Goal: Task Accomplishment & Management: Manage account settings

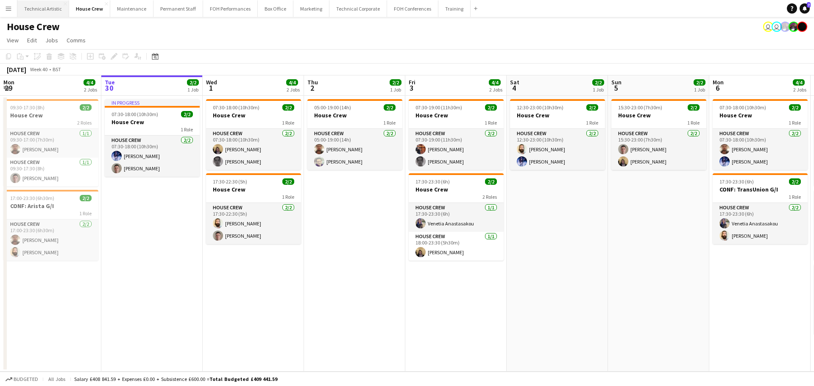
click at [43, 10] on button "Technical Artistic Close" at bounding box center [43, 8] width 52 height 17
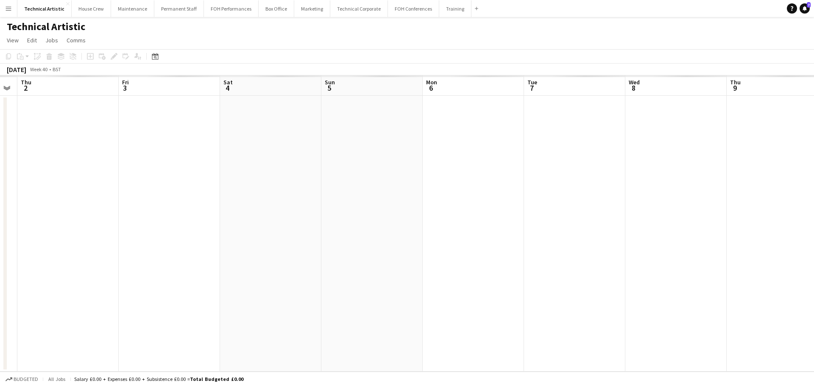
click at [189, 168] on app-calendar-viewport "Sat 27 Sun 28 Mon 29 Tue 30 Wed 1 Thu 2 Fri 3 Sat 4 Sun 5 Mon 6 Tue 7 Wed 8 Thu…" at bounding box center [407, 223] width 814 height 296
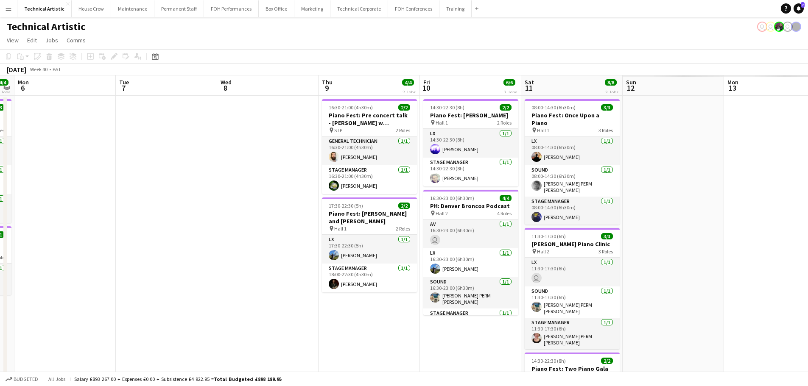
click at [142, 136] on app-calendar-viewport "Fri 3 4/4 2 Jobs Sat 4 4/4 1 Job Sun 5 4/4 2 Jobs Mon 6 Tue 7 Wed 8 Thu 9 4/4 2…" at bounding box center [404, 271] width 808 height 392
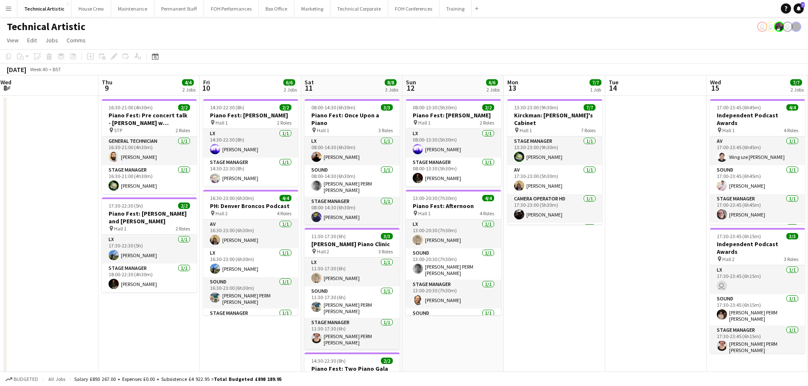
drag, startPoint x: 384, startPoint y: 171, endPoint x: 98, endPoint y: 129, distance: 288.3
click at [98, 129] on app-calendar-viewport "Mon 6 Tue 7 Wed 8 Thu 9 4/4 2 Jobs Fri 10 6/6 2 Jobs Sat 11 8/8 3 Jobs Sun 12 6…" at bounding box center [404, 286] width 808 height 422
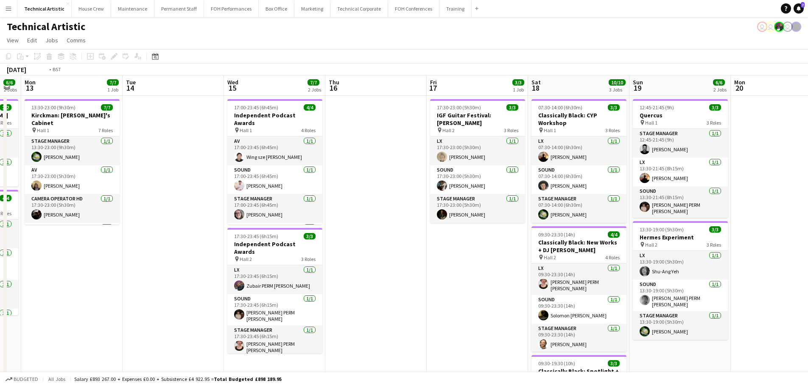
drag, startPoint x: 379, startPoint y: 209, endPoint x: 279, endPoint y: 207, distance: 99.2
click at [279, 207] on app-calendar-viewport "Fri 10 6/6 2 Jobs Sat 11 8/8 3 Jobs Sun 12 6/6 2 Jobs Mon 13 7/7 1 Job Tue 14 W…" at bounding box center [404, 286] width 808 height 422
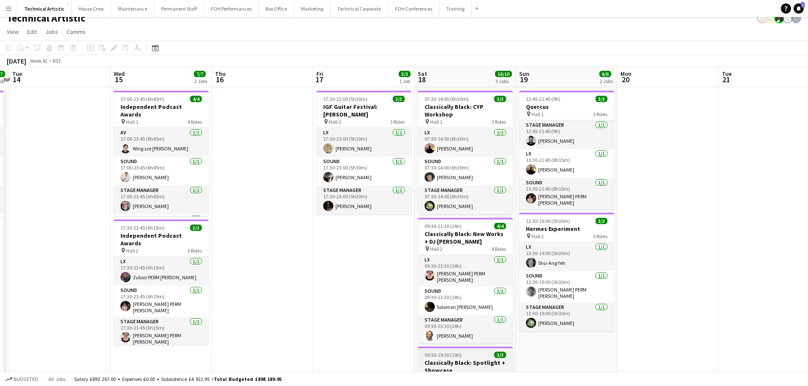
scroll to position [0, 0]
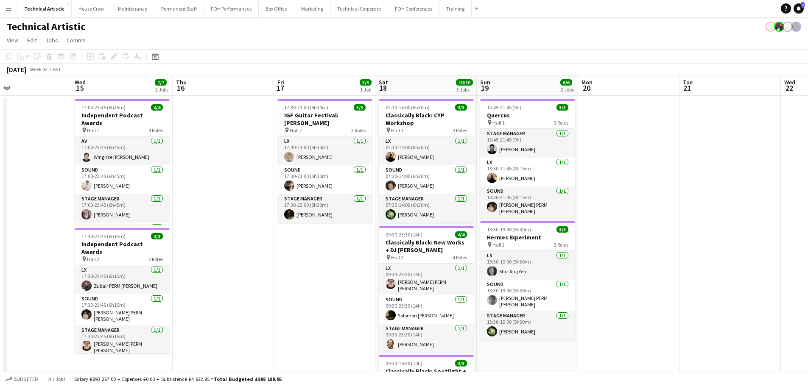
drag, startPoint x: 307, startPoint y: 232, endPoint x: 292, endPoint y: 233, distance: 14.4
click at [292, 233] on app-calendar-viewport "Sat 11 8/8 3 Jobs Sun 12 6/6 2 Jobs Mon 13 7/7 1 Job Tue 14 Wed 15 7/7 2 Jobs T…" at bounding box center [404, 286] width 808 height 422
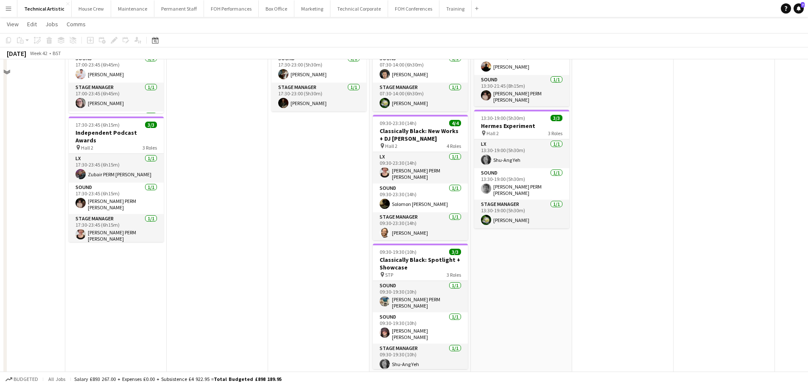
scroll to position [125, 0]
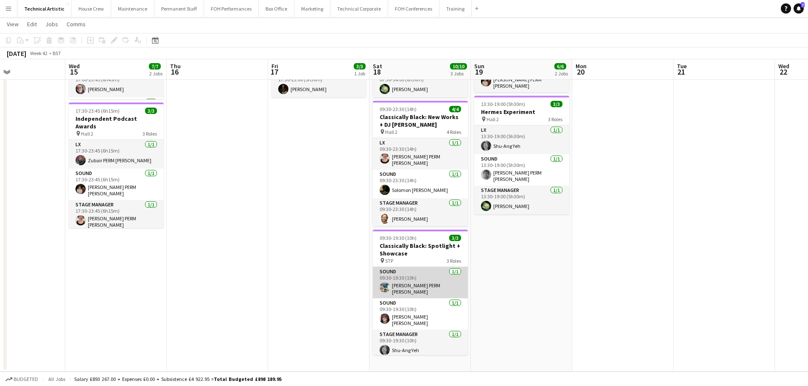
click at [393, 283] on app-card-role "Sound [DATE] 09:30-19:30 (10h) [PERSON_NAME] PERM [PERSON_NAME]" at bounding box center [420, 282] width 95 height 31
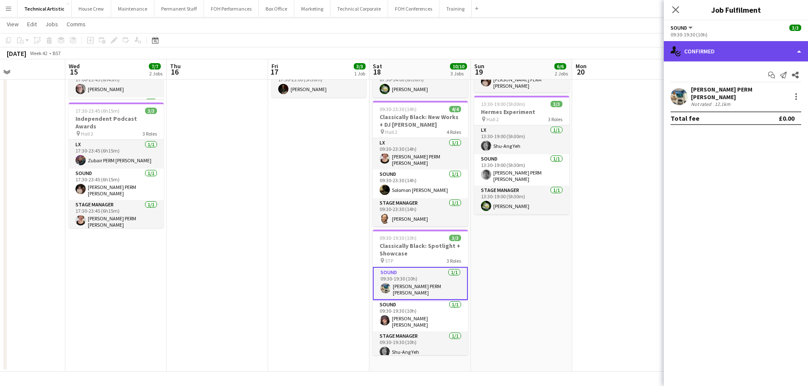
click at [723, 43] on div "single-neutral-actions-check-2 Confirmed" at bounding box center [735, 51] width 144 height 20
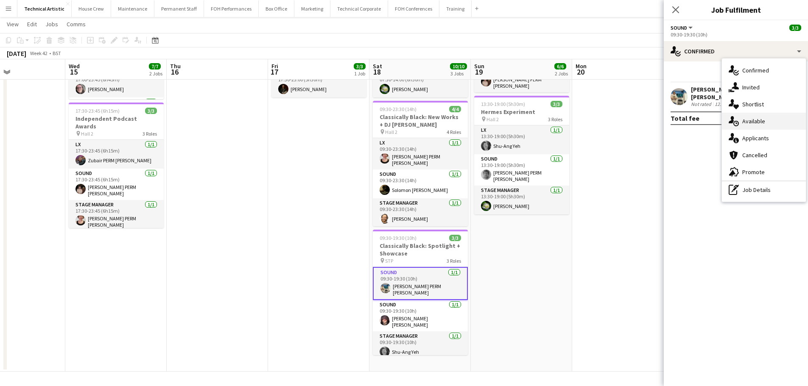
click at [745, 125] on span "Available" at bounding box center [753, 121] width 23 height 8
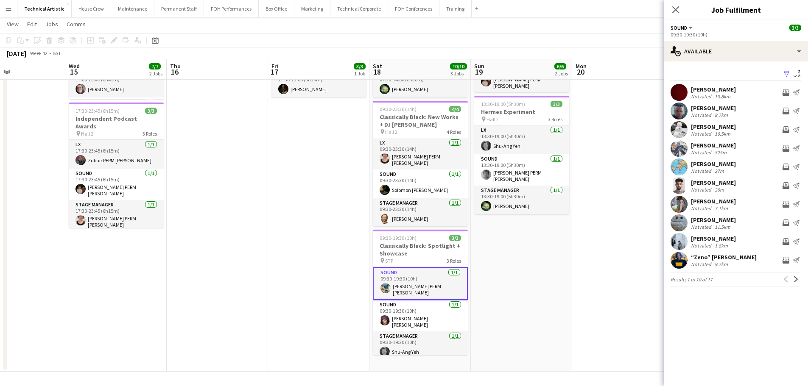
click at [440, 37] on app-toolbar "Copy Paste Paste Ctrl+V Paste with crew Ctrl+Shift+V Paste linked Job [GEOGRAPH…" at bounding box center [404, 40] width 808 height 14
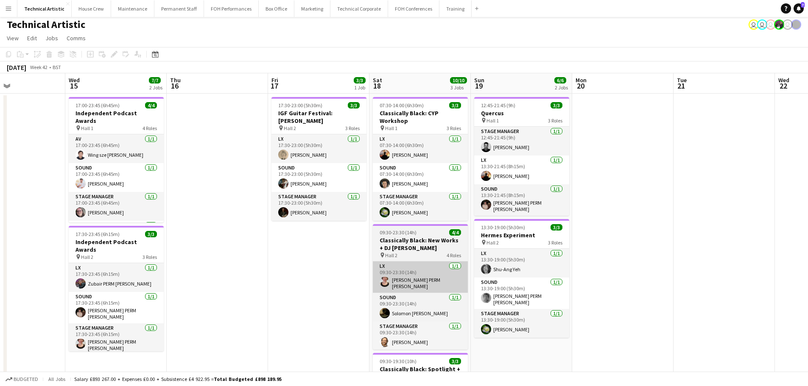
scroll to position [0, 0]
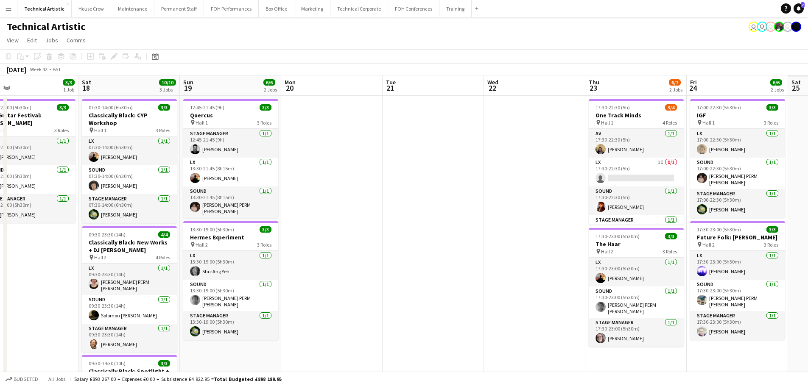
drag, startPoint x: 638, startPoint y: 210, endPoint x: 237, endPoint y: 173, distance: 403.6
click at [237, 173] on app-calendar-viewport "Tue 14 Wed 15 7/7 2 Jobs Thu 16 Fri 17 3/3 1 Job Sat 18 10/10 3 Jobs Sun 19 6/6…" at bounding box center [404, 286] width 808 height 422
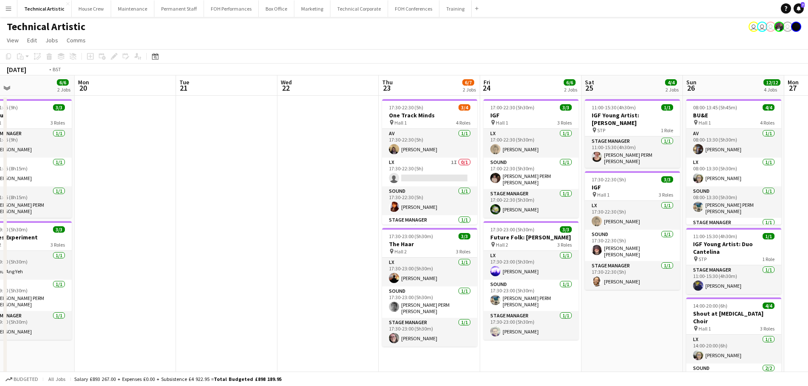
scroll to position [0, 248]
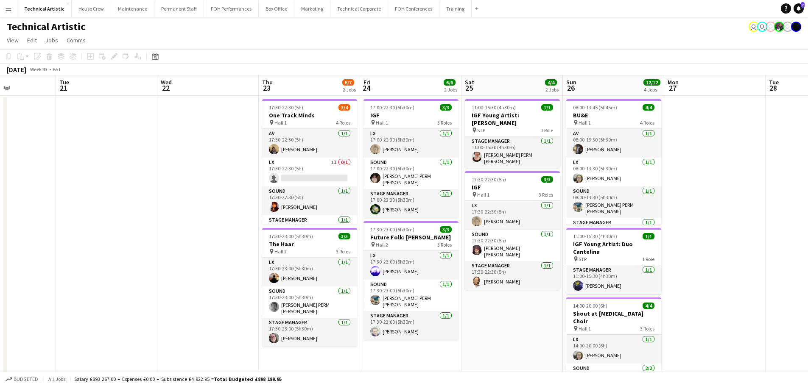
drag, startPoint x: 317, startPoint y: 164, endPoint x: 148, endPoint y: 149, distance: 169.8
click at [148, 149] on app-calendar-viewport "Sat 18 10/10 3 Jobs Sun 19 6/6 2 Jobs Mon 20 Tue 21 Wed 22 Thu 23 6/7 2 Jobs Fr…" at bounding box center [404, 317] width 808 height 485
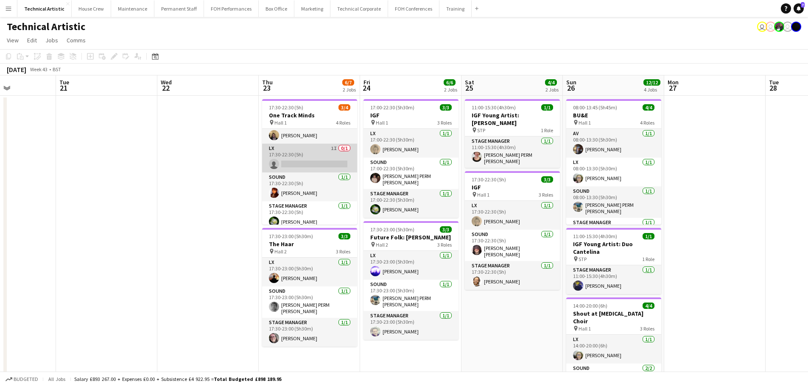
scroll to position [19, 0]
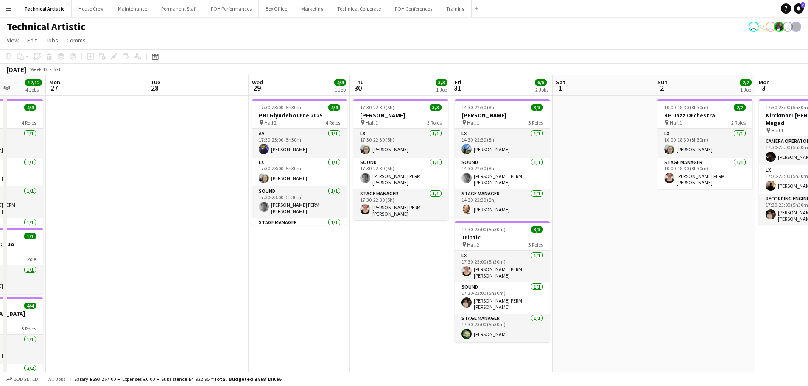
click at [35, 134] on app-calendar-viewport "Fri 24 6/6 2 Jobs Sat 25 4/4 2 Jobs Sun 26 12/12 4 Jobs Mon 27 Tue 28 Wed 29 4/…" at bounding box center [404, 317] width 808 height 485
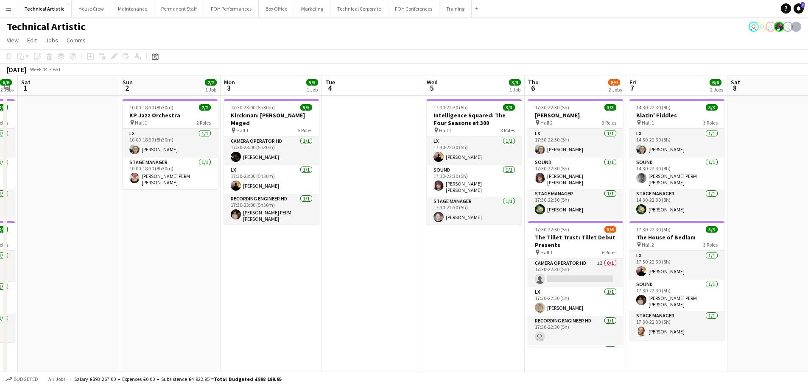
click at [0, 99] on app-calendar-viewport "Wed 29 4/4 1 Job Thu 30 3/3 1 Job Fri 31 6/6 2 Jobs Sat 1 Sun 2 2/2 1 Job Mon 3…" at bounding box center [404, 317] width 808 height 485
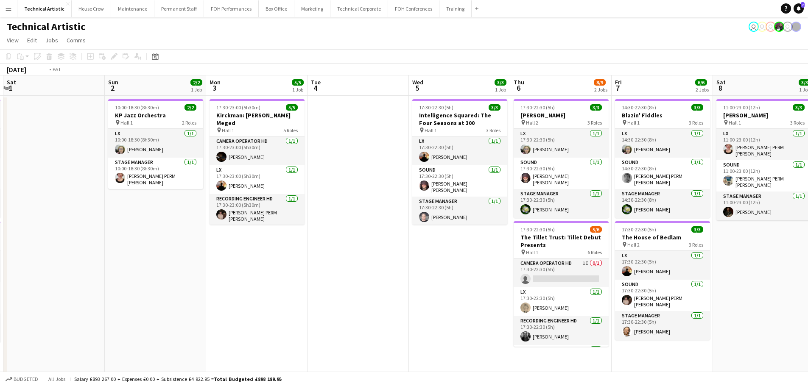
drag, startPoint x: 415, startPoint y: 192, endPoint x: 160, endPoint y: 179, distance: 255.5
click at [160, 179] on app-calendar-viewport "Wed 29 4/4 1 Job Thu 30 3/3 1 Job Fri 31 6/6 2 Jobs Sat 1 Sun 2 2/2 1 Job Mon 3…" at bounding box center [404, 317] width 808 height 485
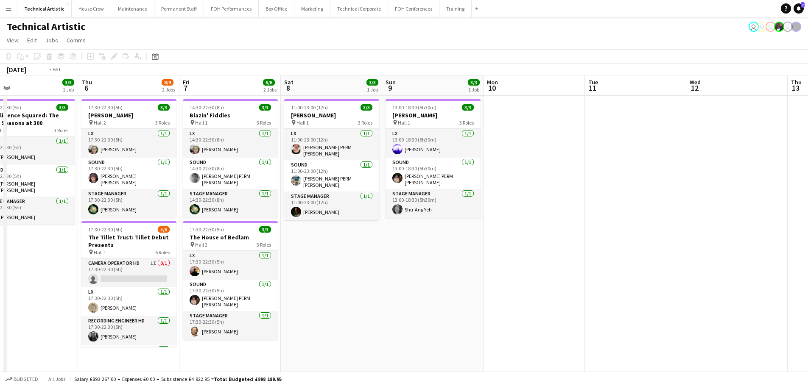
drag, startPoint x: 659, startPoint y: 221, endPoint x: 178, endPoint y: 168, distance: 484.5
click at [165, 168] on app-calendar-viewport "Mon 3 5/5 1 Job Tue 4 Wed 5 3/3 1 Job Thu 6 8/9 2 Jobs Fri 7 6/6 2 Jobs Sat 8 3…" at bounding box center [404, 317] width 808 height 485
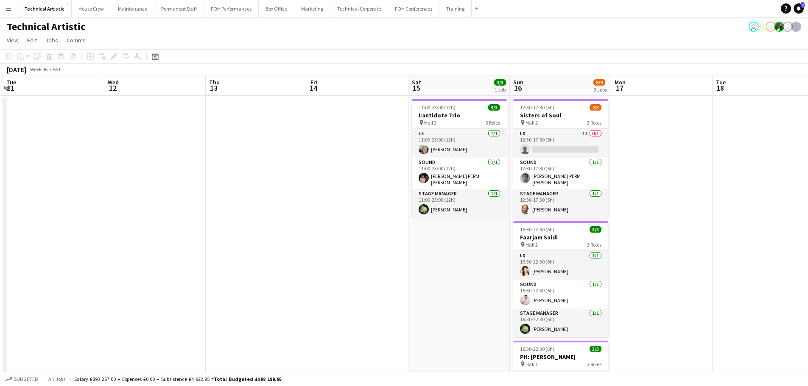
drag, startPoint x: 559, startPoint y: 201, endPoint x: 168, endPoint y: 152, distance: 393.9
click at [168, 152] on app-calendar-viewport "Sat 8 3/3 1 Job Sun 9 3/3 1 Job Mon 10 Tue 11 Wed 12 Thu 13 Fri 14 Sat 15 3/3 1…" at bounding box center [404, 317] width 808 height 485
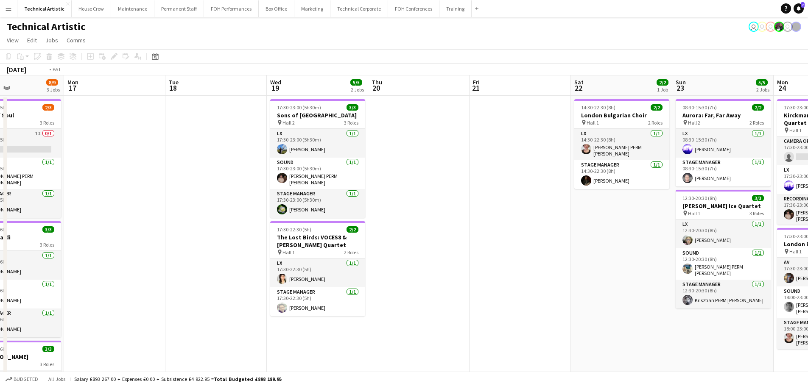
drag, startPoint x: 567, startPoint y: 219, endPoint x: 179, endPoint y: 191, distance: 388.9
click at [179, 191] on app-calendar-viewport "Thu 13 Fri 14 Sat 15 3/3 1 Job Sun 16 8/9 3 Jobs Mon 17 Tue 18 Wed 19 5/5 2 Job…" at bounding box center [404, 317] width 808 height 485
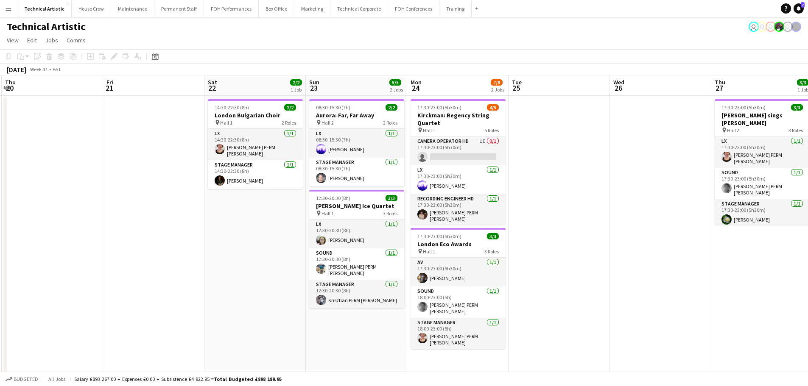
drag, startPoint x: 493, startPoint y: 199, endPoint x: 156, endPoint y: 159, distance: 339.8
click at [156, 159] on app-calendar-viewport "Mon 17 Tue 18 Wed 19 5/5 2 Jobs Thu 20 Fri 21 Sat 22 2/2 1 Job Sun 23 5/5 2 Job…" at bounding box center [404, 317] width 808 height 485
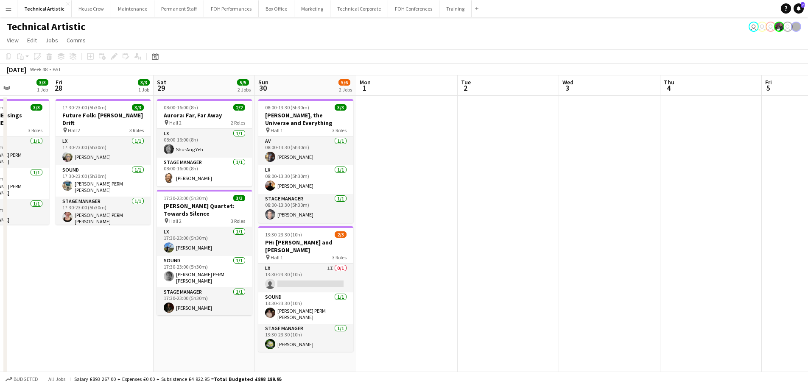
drag, startPoint x: 562, startPoint y: 203, endPoint x: 202, endPoint y: 164, distance: 361.6
click at [202, 164] on app-calendar-viewport "Mon 24 7/8 2 Jobs Tue 25 Wed 26 Thu 27 3/3 1 Job Fri 28 3/3 1 Job Sat 29 5/5 2 …" at bounding box center [404, 317] width 808 height 485
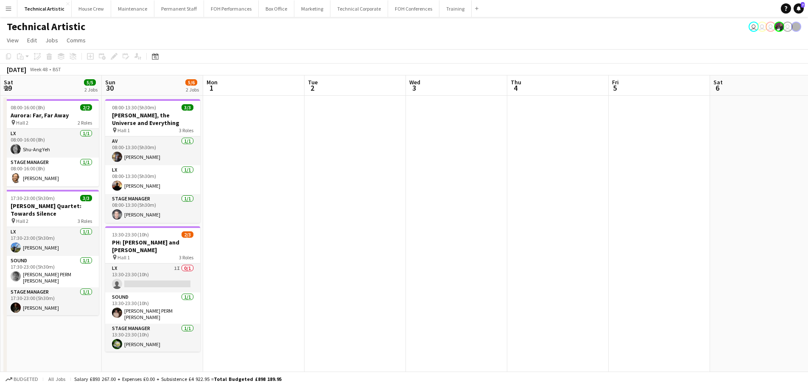
drag, startPoint x: 535, startPoint y: 208, endPoint x: 105, endPoint y: 151, distance: 434.4
click at [105, 153] on app-calendar-viewport "Wed 26 Thu 27 3/3 1 Job Fri 28 3/3 1 Job Sat 29 5/5 2 Jobs Sun 30 5/6 2 Jobs Mo…" at bounding box center [404, 317] width 808 height 485
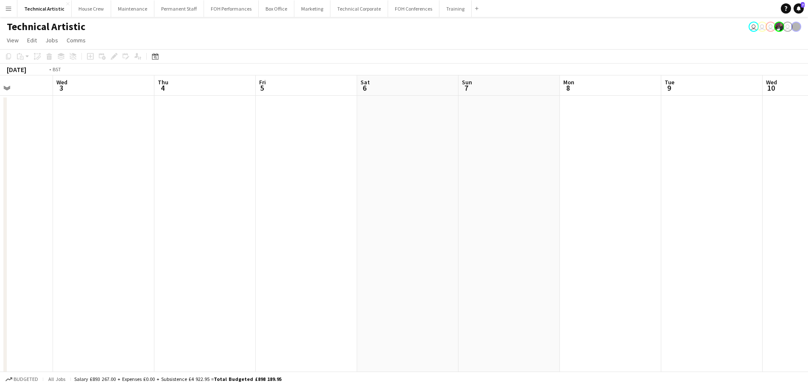
drag, startPoint x: 454, startPoint y: 167, endPoint x: 708, endPoint y: 167, distance: 254.3
click at [708, 167] on app-calendar-viewport "Sun 30 5/6 2 Jobs Mon 1 Tue 2 Wed 3 Thu 4 Fri 5 Sat 6 Sun 7 Mon 8 Tue 9 Wed 10 …" at bounding box center [404, 317] width 808 height 485
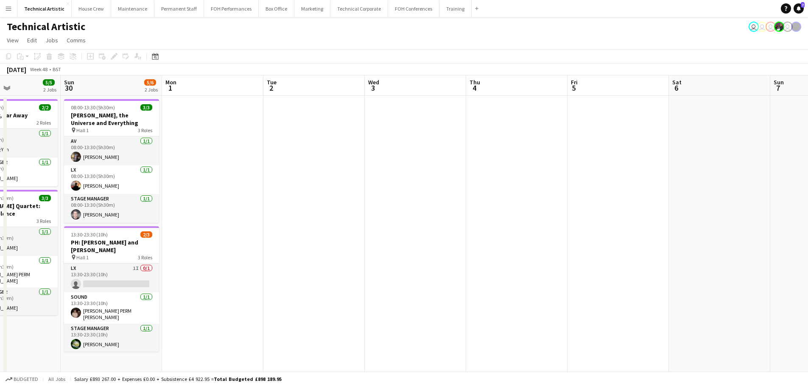
scroll to position [0, 185]
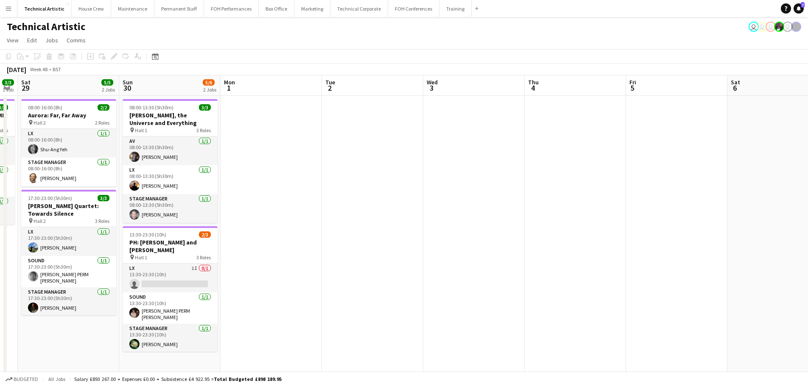
drag, startPoint x: 323, startPoint y: 166, endPoint x: 701, endPoint y: 181, distance: 378.8
click at [701, 181] on app-calendar-viewport "Thu 27 3/3 1 Job Fri 28 3/3 1 Job Sat 29 5/5 2 Jobs Sun 30 5/6 2 Jobs Mon 1 Tue…" at bounding box center [404, 317] width 808 height 485
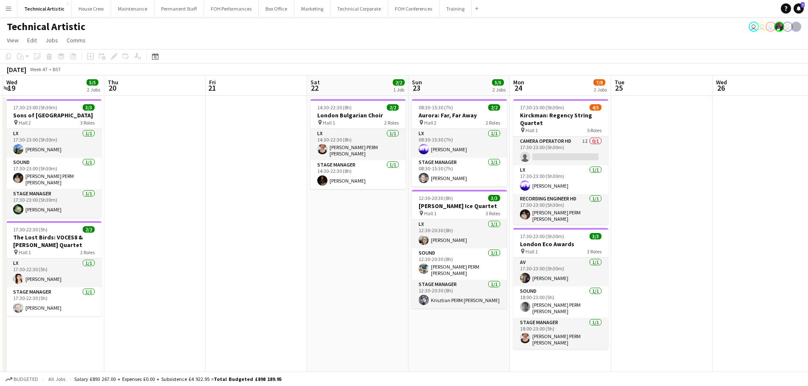
drag, startPoint x: 105, startPoint y: 182, endPoint x: 698, endPoint y: 186, distance: 593.0
click at [698, 186] on app-calendar-viewport "Mon 17 Tue 18 Wed 19 5/5 2 Jobs Thu 20 Fri 21 Sat 22 2/2 1 Job Sun 23 5/5 2 Job…" at bounding box center [404, 317] width 808 height 485
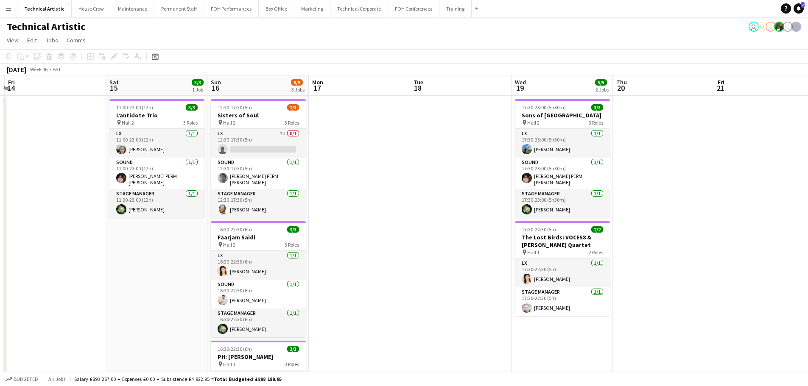
drag, startPoint x: 565, startPoint y: 202, endPoint x: 771, endPoint y: 202, distance: 206.9
click at [771, 202] on app-calendar-viewport "Wed 12 Thu 13 Fri 14 Sat 15 3/3 1 Job Sun 16 8/9 3 Jobs Mon 17 Tue 18 Wed 19 5/…" at bounding box center [404, 317] width 808 height 485
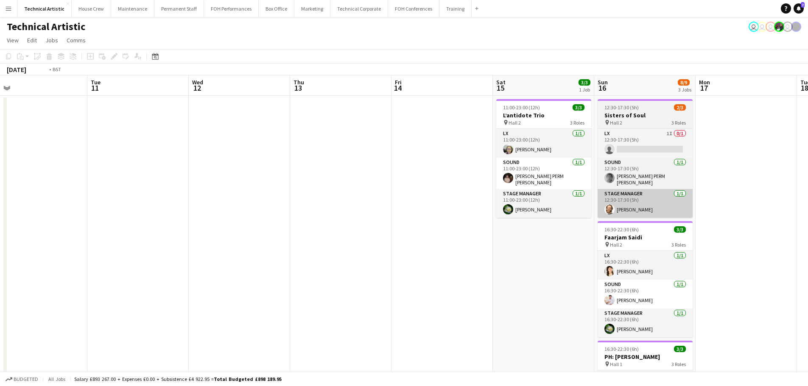
drag, startPoint x: 236, startPoint y: 200, endPoint x: 647, endPoint y: 194, distance: 411.2
click at [651, 194] on app-calendar-viewport "Sat 8 3/3 1 Job Sun 9 3/3 1 Job Mon 10 Tue 11 Wed 12 Thu 13 Fri 14 Sat 15 3/3 1…" at bounding box center [404, 317] width 808 height 485
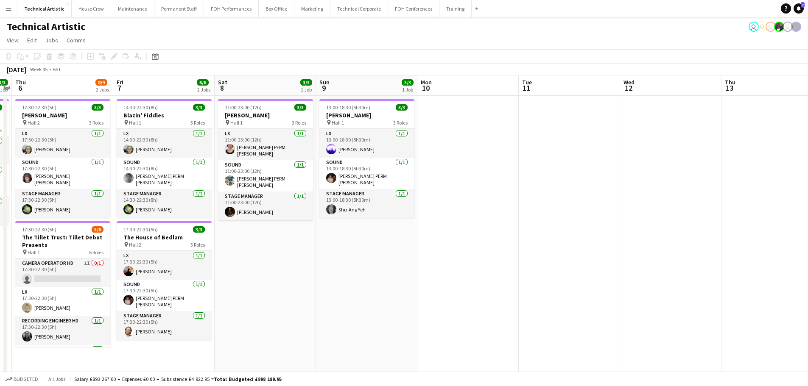
drag, startPoint x: 298, startPoint y: 193, endPoint x: 684, endPoint y: 192, distance: 386.2
click at [684, 192] on app-calendar-viewport "Tue 4 Wed 5 3/3 1 Job Thu 6 8/9 2 Jobs Fri 7 6/6 2 Jobs Sat 8 3/3 1 Job Sun 9 3…" at bounding box center [404, 317] width 808 height 485
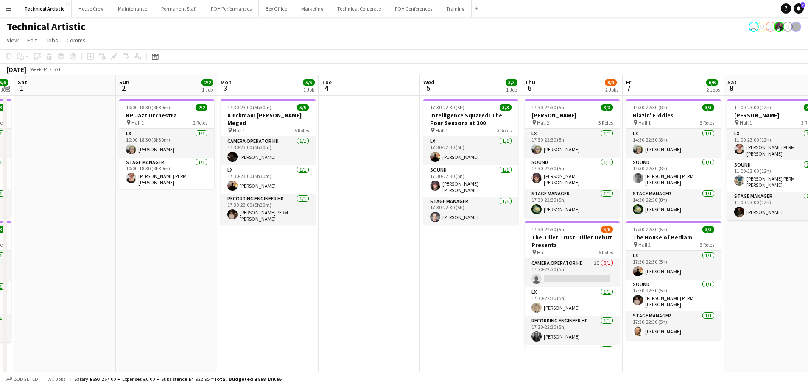
drag, startPoint x: 272, startPoint y: 198, endPoint x: 813, endPoint y: 201, distance: 541.3
click at [808, 201] on html "Menu Boards Boards Boards All jobs Status Workforce Workforce My Workforce Recr…" at bounding box center [404, 287] width 808 height 575
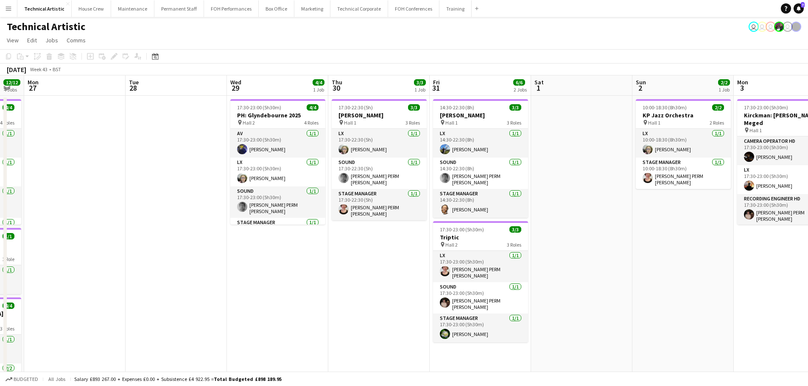
drag, startPoint x: 285, startPoint y: 203, endPoint x: 813, endPoint y: 202, distance: 528.2
click at [808, 202] on html "Menu Boards Boards Boards All jobs Status Workforce Workforce My Workforce Recr…" at bounding box center [404, 287] width 808 height 575
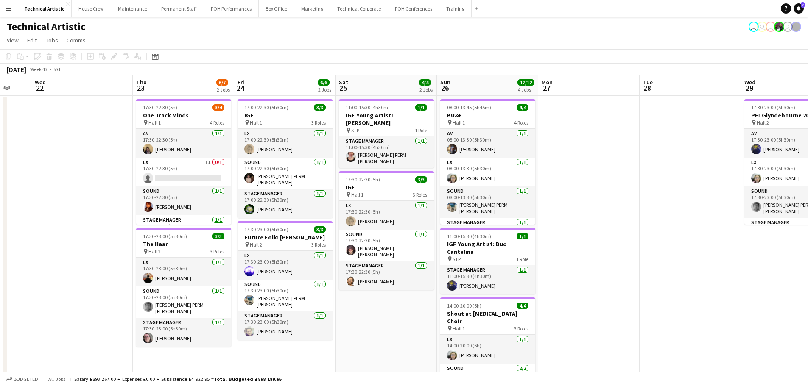
drag, startPoint x: 562, startPoint y: 202, endPoint x: 803, endPoint y: 206, distance: 241.2
click at [803, 206] on app-calendar-viewport "Mon 20 Tue 21 Wed 22 Thu 23 6/7 2 Jobs Fri 24 6/6 2 Jobs Sat 25 4/4 2 Jobs Sun …" at bounding box center [404, 317] width 808 height 485
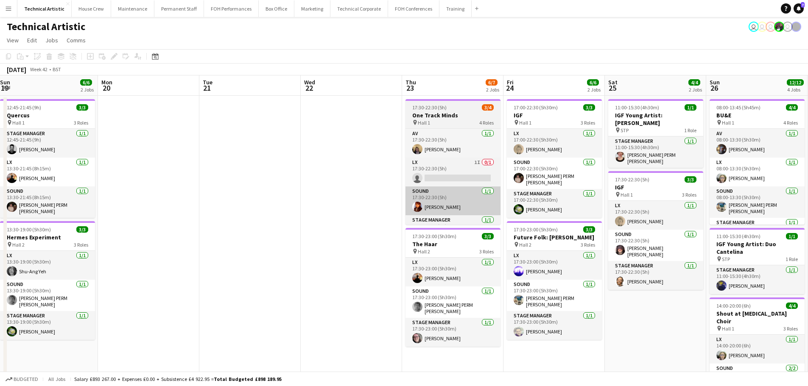
drag, startPoint x: 236, startPoint y: 207, endPoint x: 652, endPoint y: 214, distance: 415.9
click at [808, 213] on html "Menu Boards Boards Boards All jobs Status Workforce Workforce My Workforce Recr…" at bounding box center [404, 287] width 808 height 575
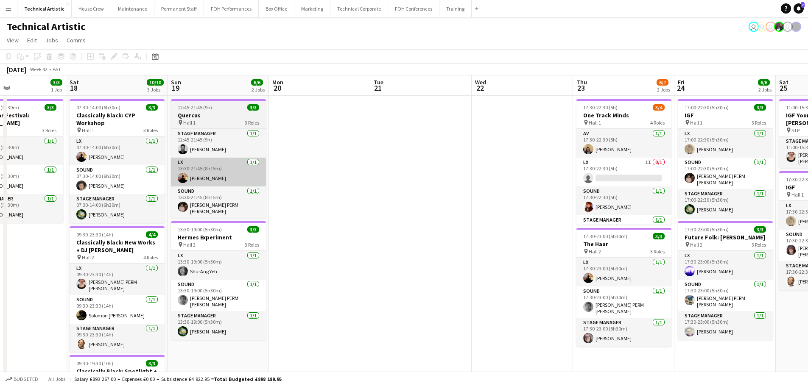
drag, startPoint x: 260, startPoint y: 214, endPoint x: 634, endPoint y: 185, distance: 374.6
click at [634, 185] on app-calendar-viewport "Wed 15 7/7 2 Jobs Thu 16 Fri 17 3/3 1 Job Sat 18 10/10 3 Jobs Sun 19 6/6 2 Jobs…" at bounding box center [404, 317] width 808 height 485
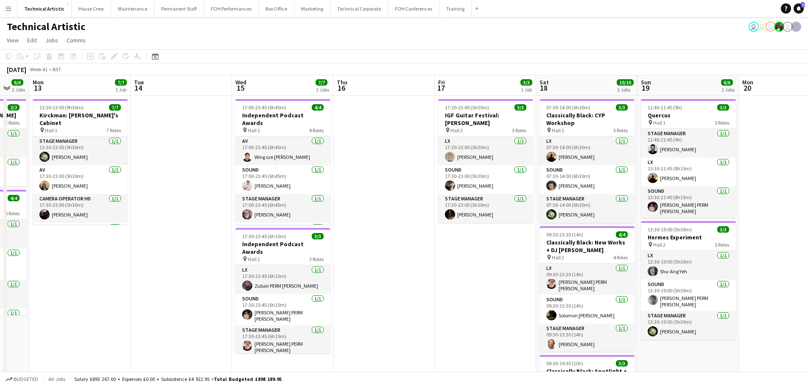
drag, startPoint x: 251, startPoint y: 186, endPoint x: 409, endPoint y: 189, distance: 158.1
click at [409, 189] on app-calendar-viewport "Sat 11 8/8 3 Jobs Sun 12 6/6 2 Jobs Mon 13 7/7 1 Job Tue 14 Wed 15 7/7 2 Jobs T…" at bounding box center [404, 317] width 808 height 485
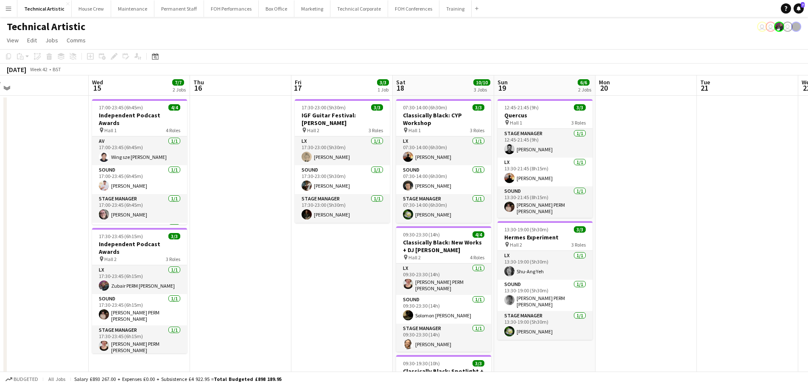
scroll to position [0, 332]
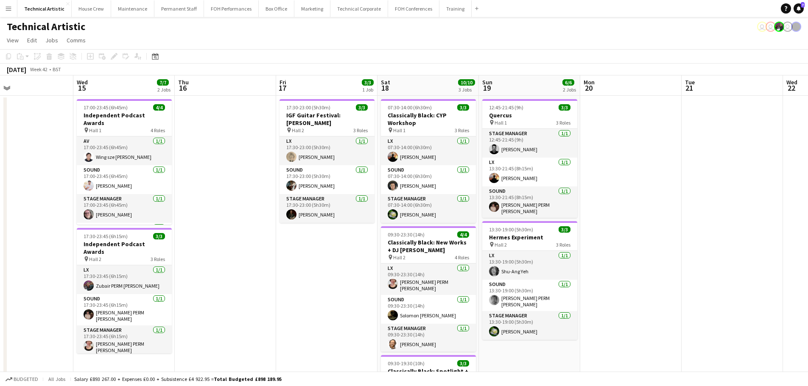
drag, startPoint x: 588, startPoint y: 294, endPoint x: 310, endPoint y: 241, distance: 283.0
click at [310, 241] on app-calendar-viewport "Sat 11 8/8 3 Jobs Sun 12 6/6 2 Jobs Mon 13 7/7 1 Job Tue 14 Wed 15 7/7 2 Jobs T…" at bounding box center [404, 317] width 808 height 485
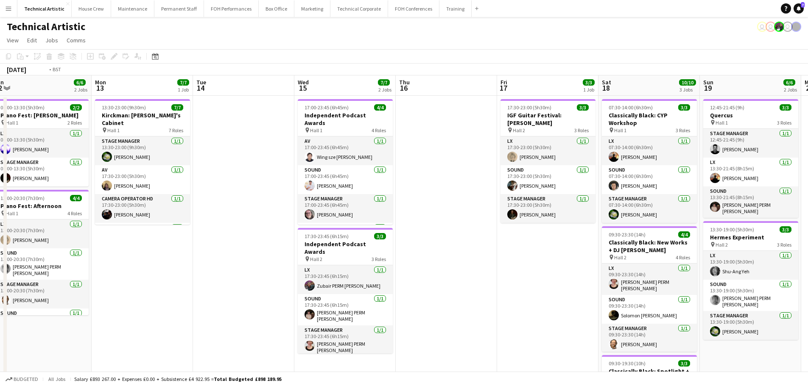
scroll to position [0, 255]
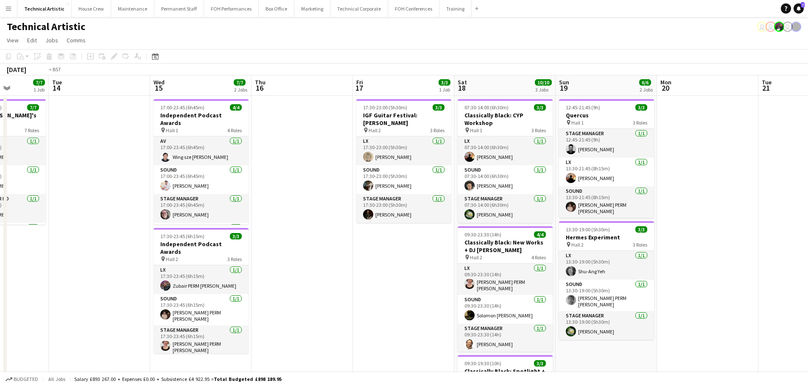
drag, startPoint x: 162, startPoint y: 180, endPoint x: 644, endPoint y: 187, distance: 482.0
click at [644, 187] on app-calendar-viewport "Sat 11 8/8 3 Jobs Sun 12 6/6 2 Jobs Mon 13 7/7 1 Job Tue 14 Wed 15 7/7 2 Jobs T…" at bounding box center [404, 317] width 808 height 485
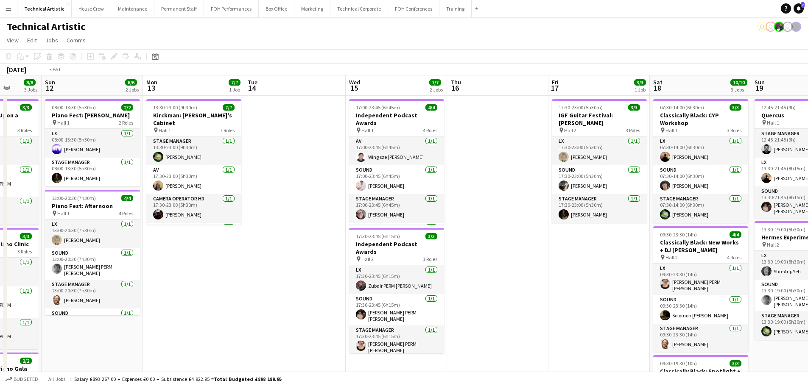
drag, startPoint x: 644, startPoint y: 298, endPoint x: 337, endPoint y: 246, distance: 312.0
click at [316, 248] on app-calendar-viewport "Thu 9 4/4 2 Jobs Fri 10 6/6 2 Jobs Sat 11 8/8 3 Jobs Sun 12 6/6 2 Jobs Mon 13 7…" at bounding box center [404, 317] width 808 height 485
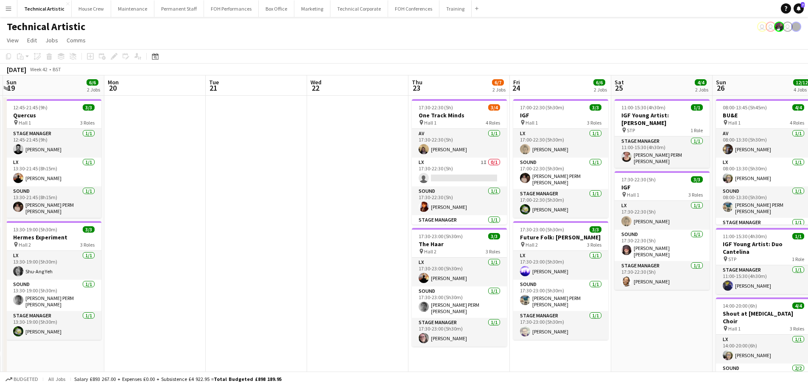
drag, startPoint x: 741, startPoint y: 271, endPoint x: 199, endPoint y: 189, distance: 548.3
click at [199, 189] on app-calendar-viewport "Thu 16 Fri 17 3/3 1 Job Sat 18 10/10 3 Jobs Sun 19 6/6 2 Jobs Mon 20 Tue 21 Wed…" at bounding box center [404, 317] width 808 height 485
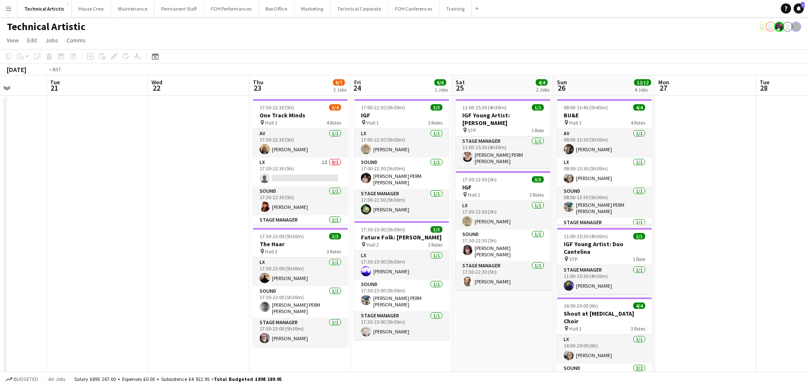
scroll to position [0, 239]
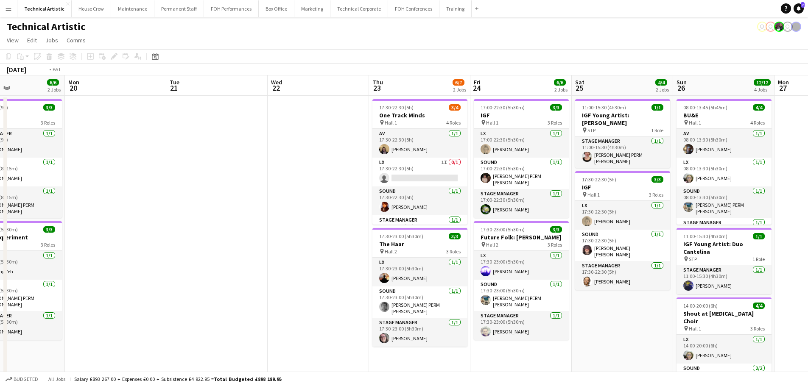
drag, startPoint x: 413, startPoint y: 213, endPoint x: 199, endPoint y: 183, distance: 216.2
click at [199, 183] on app-calendar-viewport "Fri 17 3/3 1 Job Sat 18 10/10 3 Jobs Sun 19 6/6 2 Jobs Mon 20 Tue 21 Wed 22 Thu…" at bounding box center [404, 317] width 808 height 485
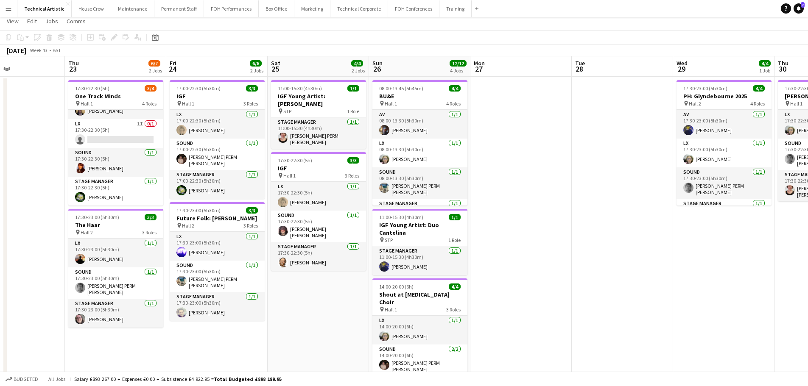
scroll to position [0, 0]
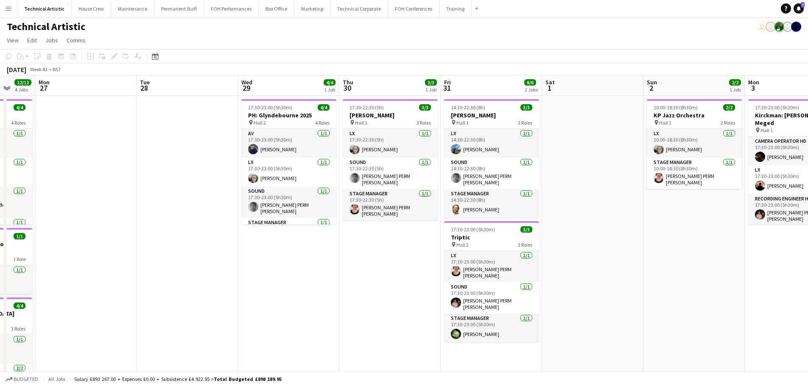
drag, startPoint x: 496, startPoint y: 272, endPoint x: 87, endPoint y: 256, distance: 408.5
click at [87, 256] on app-calendar-viewport "Fri 24 6/6 2 Jobs Sat 25 4/4 2 Jobs Sun 26 12/12 4 Jobs Mon 27 Tue 28 Wed 29 4/…" at bounding box center [404, 317] width 808 height 485
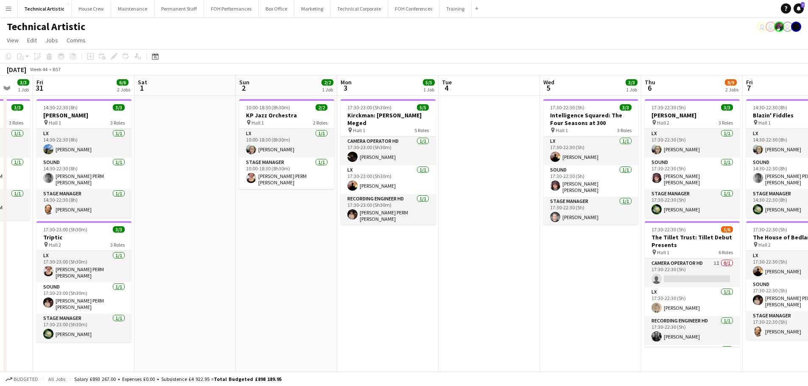
scroll to position [0, 255]
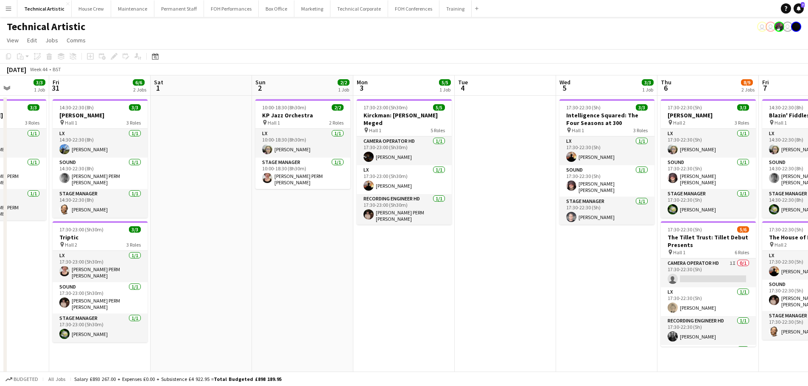
drag, startPoint x: 193, startPoint y: 313, endPoint x: 73, endPoint y: 315, distance: 120.0
click at [73, 315] on app-calendar-viewport "Tue 28 Wed 29 4/4 1 Job Thu 30 3/3 1 Job Fri 31 6/6 2 Jobs Sat 1 Sun 2 2/2 1 Jo…" at bounding box center [404, 317] width 808 height 485
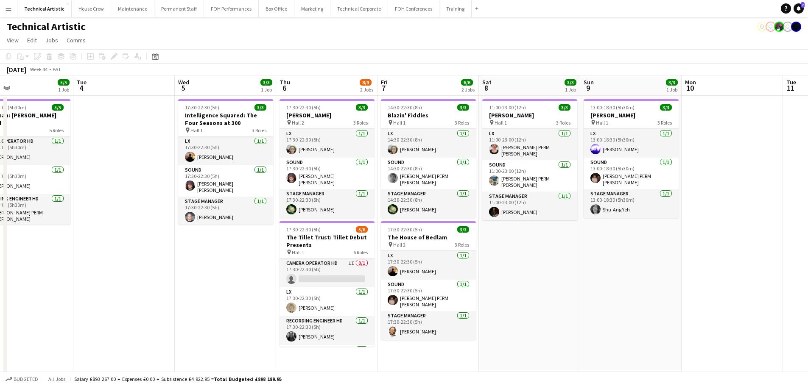
scroll to position [0, 294]
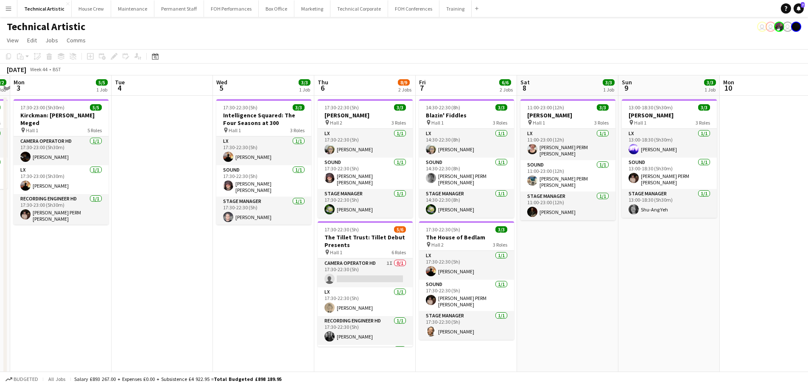
drag, startPoint x: 386, startPoint y: 253, endPoint x: 144, endPoint y: 229, distance: 242.8
click at [144, 229] on app-calendar-viewport "Fri 31 6/6 2 Jobs Sat 1 Sun 2 2/2 1 Job Mon 3 5/5 1 Job Tue 4 Wed 5 3/3 1 Job T…" at bounding box center [404, 317] width 808 height 485
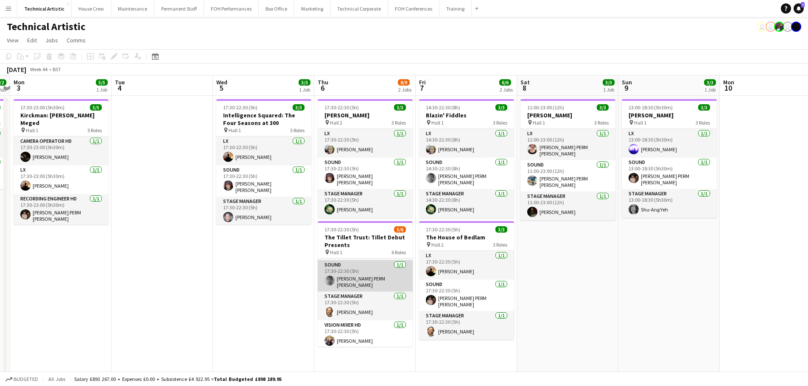
scroll to position [0, 0]
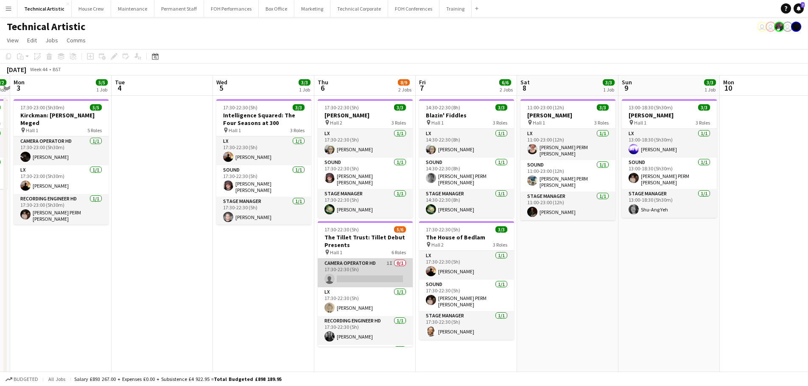
click at [376, 276] on app-card-role "Camera Operator HD 1I 0/1 17:30-22:30 (5h) single-neutral-actions" at bounding box center [364, 273] width 95 height 29
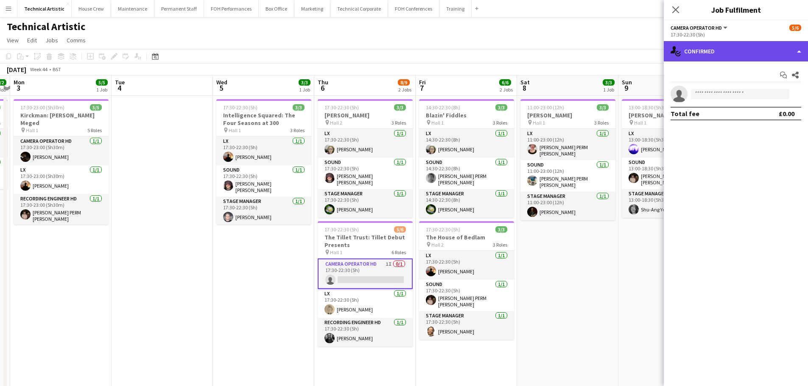
click at [731, 53] on div "single-neutral-actions-check-2 Confirmed" at bounding box center [735, 51] width 144 height 20
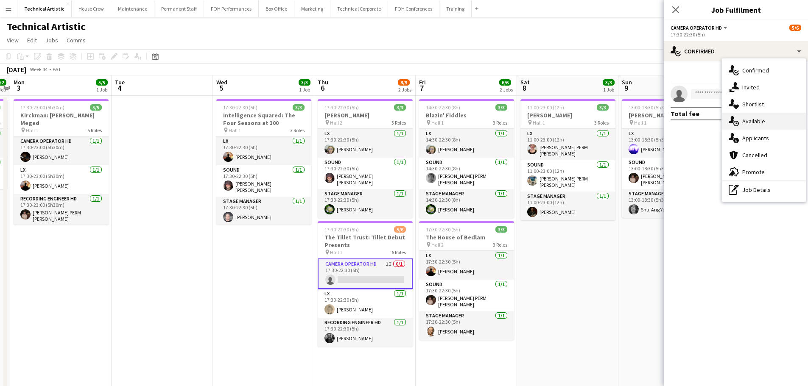
click at [743, 122] on span "Available" at bounding box center [753, 121] width 23 height 8
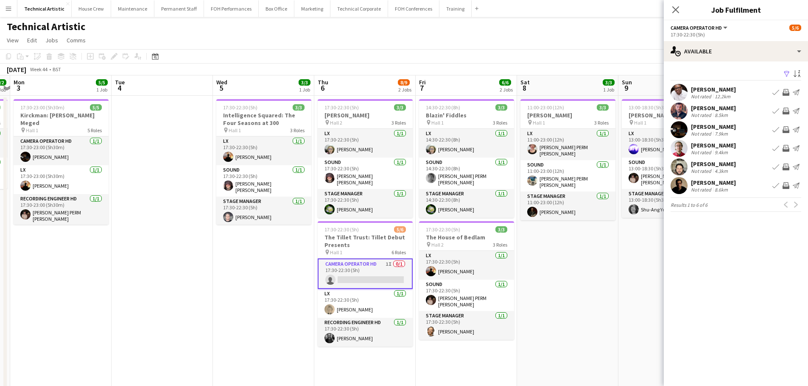
click at [719, 64] on div "Filter Sort asc [PERSON_NAME] Not rated 12.2km Book crew Invite crew Send notif…" at bounding box center [735, 141] width 144 height 161
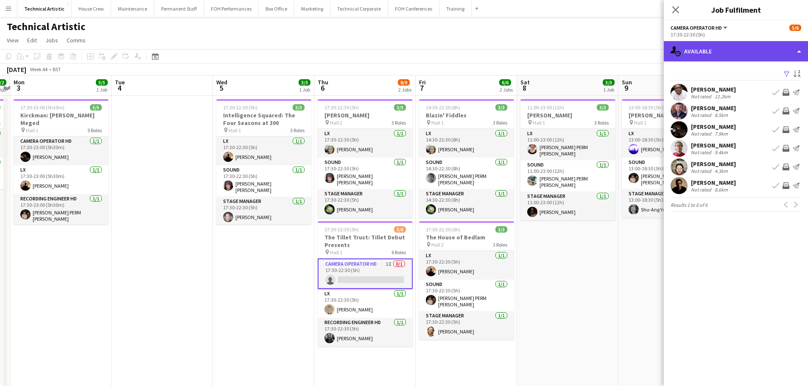
click at [732, 54] on div "single-neutral-actions-upload Available" at bounding box center [735, 51] width 144 height 20
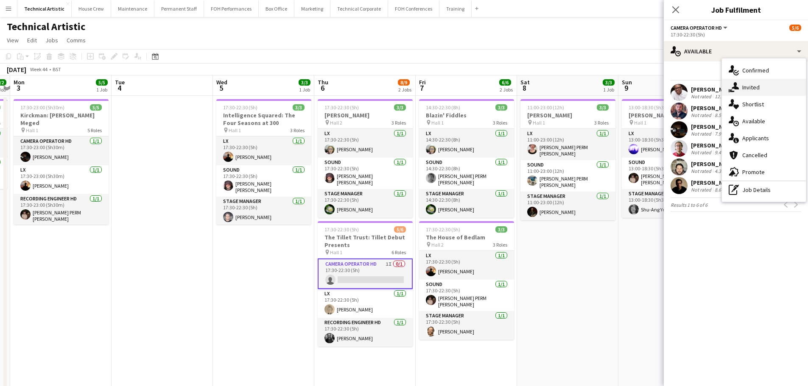
click at [735, 80] on div "single-neutral-actions-share-1 Invited" at bounding box center [763, 87] width 84 height 17
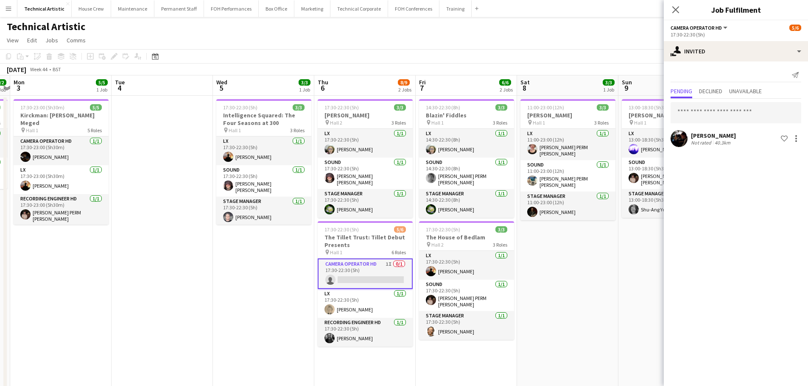
click at [558, 40] on app-page-menu "View Day view expanded Day view collapsed Month view Date picker Jump to [DATE]…" at bounding box center [404, 41] width 808 height 16
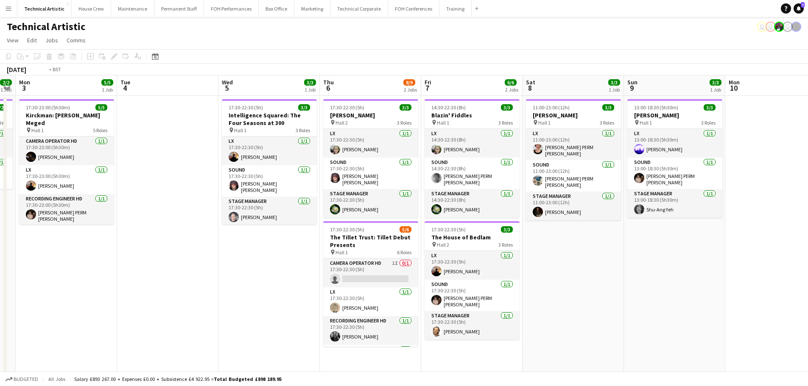
drag, startPoint x: 643, startPoint y: 267, endPoint x: 279, endPoint y: 237, distance: 365.0
click at [279, 237] on app-calendar-viewport "Fri 31 6/6 2 Jobs Sat 1 Sun 2 2/2 1 Job Mon 3 5/5 1 Job Tue 4 Wed 5 3/3 1 Job T…" at bounding box center [404, 317] width 808 height 485
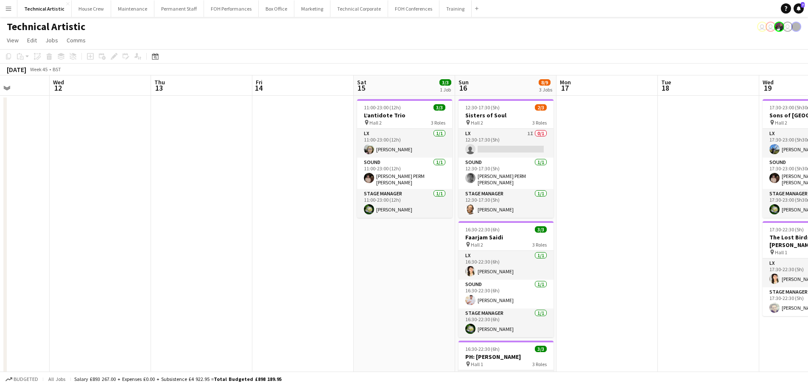
drag, startPoint x: 599, startPoint y: 258, endPoint x: 90, endPoint y: 191, distance: 513.5
click at [90, 191] on app-calendar-viewport "Sun 9 3/3 1 Job Mon 10 Tue 11 Wed 12 Thu 13 Fri 14 Sat 15 3/3 1 Job Sun 16 8/9 …" at bounding box center [404, 317] width 808 height 485
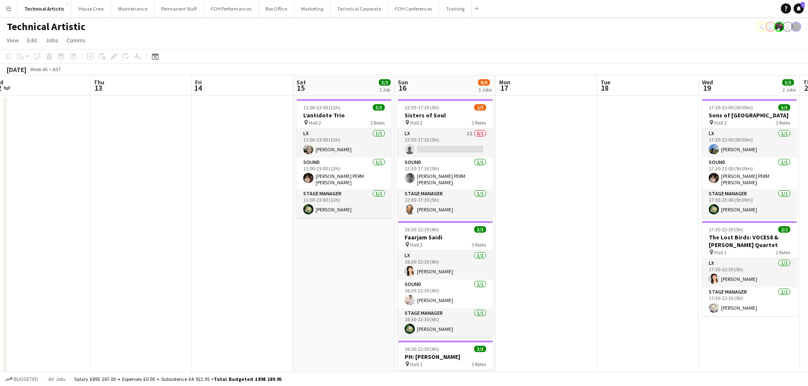
scroll to position [0, 276]
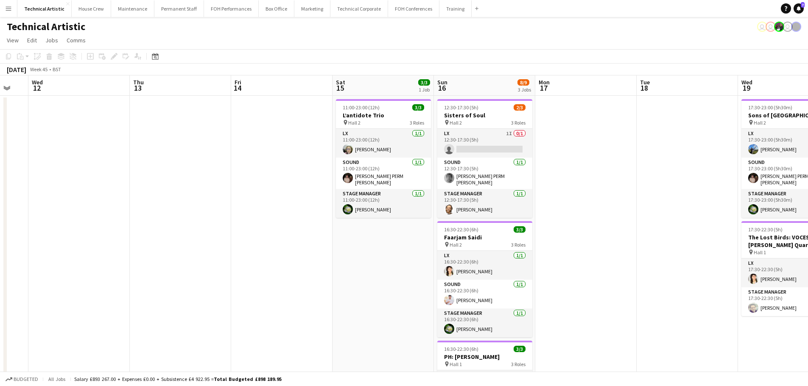
drag, startPoint x: 173, startPoint y: 179, endPoint x: 114, endPoint y: 146, distance: 67.2
click at [114, 146] on app-calendar-viewport "Sun 9 3/3 1 Job Mon 10 Tue 11 Wed 12 Thu 13 Fri 14 Sat 15 3/3 1 Job Sun 16 8/9 …" at bounding box center [404, 317] width 808 height 485
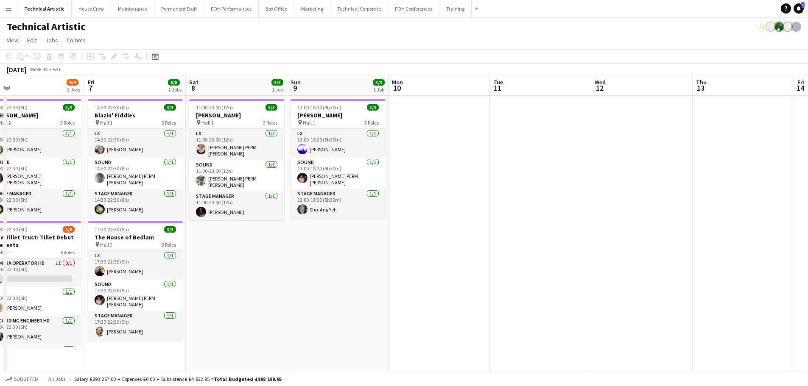
drag, startPoint x: 175, startPoint y: 173, endPoint x: 737, endPoint y: 209, distance: 563.7
click at [737, 209] on app-calendar-viewport "Tue 4 Wed 5 3/3 1 Job Thu 6 8/9 2 Jobs Fri 7 6/6 2 Jobs Sat 8 3/3 1 Job Sun 9 3…" at bounding box center [404, 317] width 808 height 485
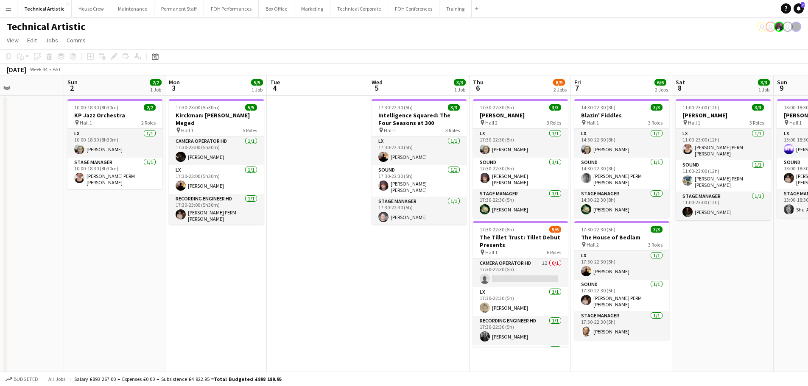
scroll to position [0, 239]
drag, startPoint x: 442, startPoint y: 208, endPoint x: 647, endPoint y: 208, distance: 204.7
click at [647, 208] on app-calendar-viewport "Thu 30 3/3 1 Job Fri 31 6/6 2 Jobs Sat 1 Sun 2 2/2 1 Job Mon 3 5/5 1 Job Tue 4 …" at bounding box center [404, 317] width 808 height 485
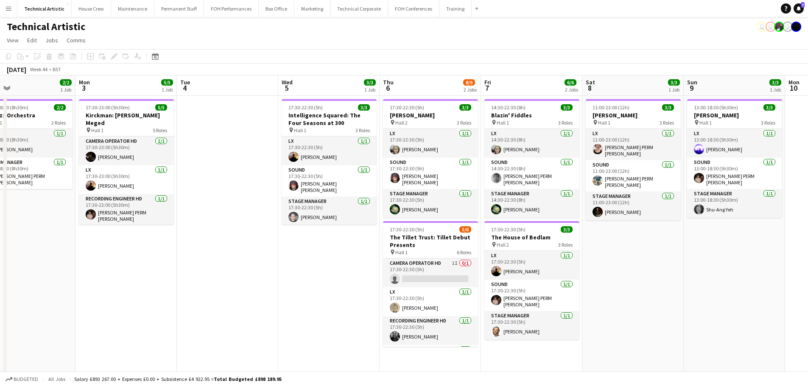
scroll to position [0, 242]
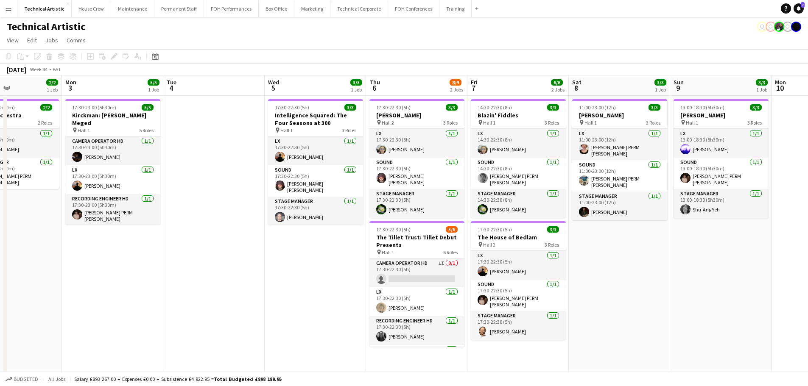
drag, startPoint x: 337, startPoint y: 254, endPoint x: 260, endPoint y: 247, distance: 77.5
click at [260, 247] on app-calendar-viewport "Fri 31 6/6 2 Jobs Sat 1 Sun 2 2/2 1 Job Mon 3 5/5 1 Job Tue 4 Wed 5 3/3 1 Job T…" at bounding box center [404, 317] width 808 height 485
